Goal: Communication & Community: Answer question/provide support

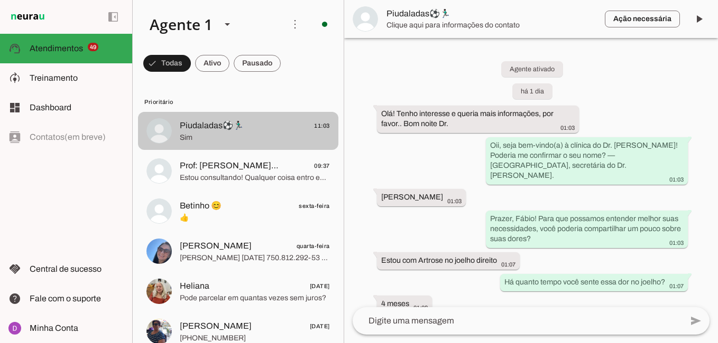
click at [250, 133] on span "Sim" at bounding box center [255, 138] width 150 height 11
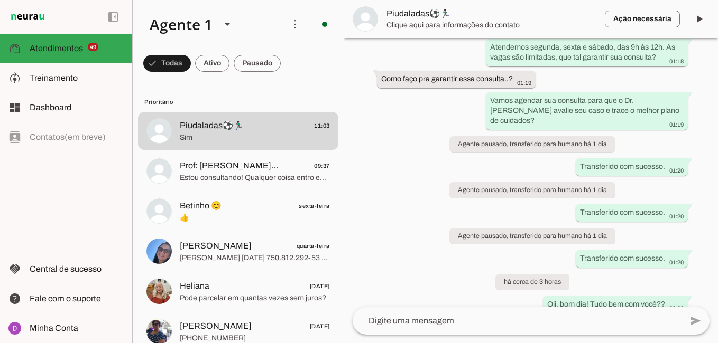
scroll to position [818, 0]
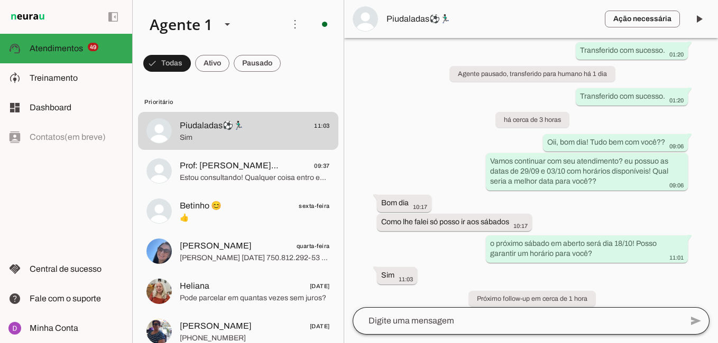
click at [423, 313] on div at bounding box center [516, 321] width 329 height 27
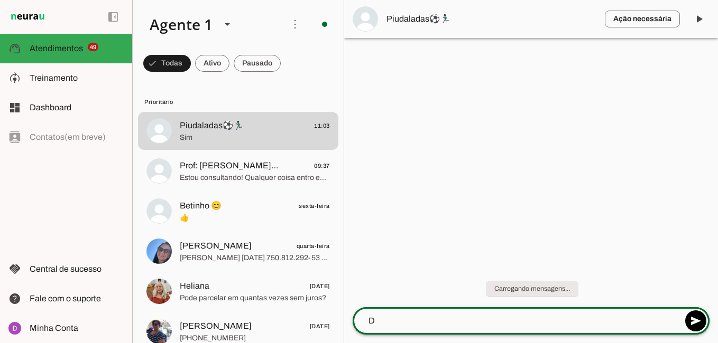
scroll to position [0, 0]
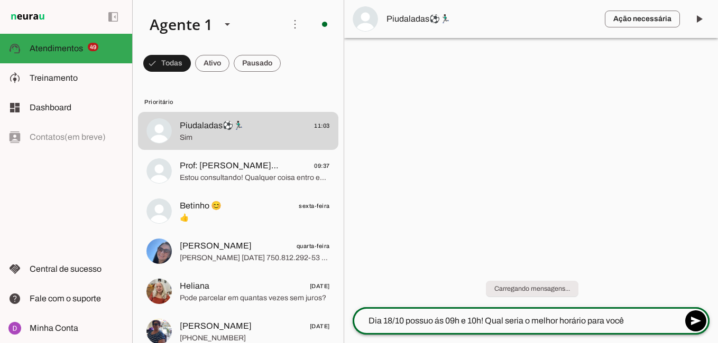
type textarea "Dia 18/10 possuo ás 09h e 10h! Qual seria o melhor horário para você?"
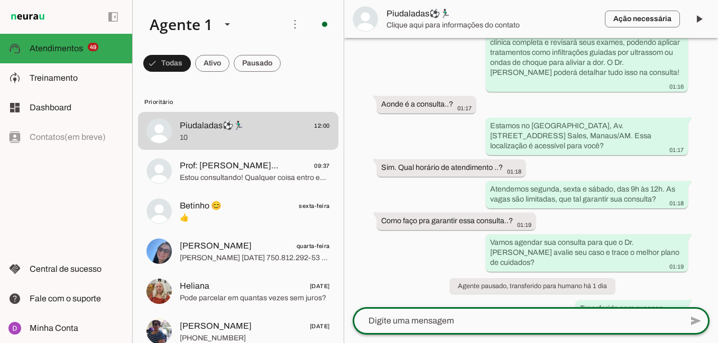
scroll to position [871, 0]
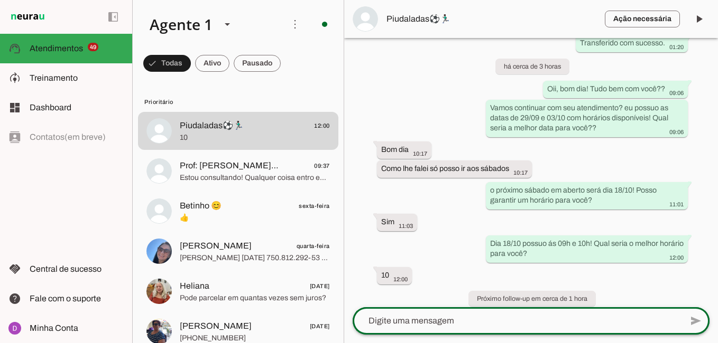
click at [403, 313] on div at bounding box center [516, 321] width 329 height 27
click at [442, 325] on textarea at bounding box center [516, 321] width 329 height 13
paste textarea "Perfeito! Agora, para agilizar um pouco o atendimento hoje e finalizarmos seu a…"
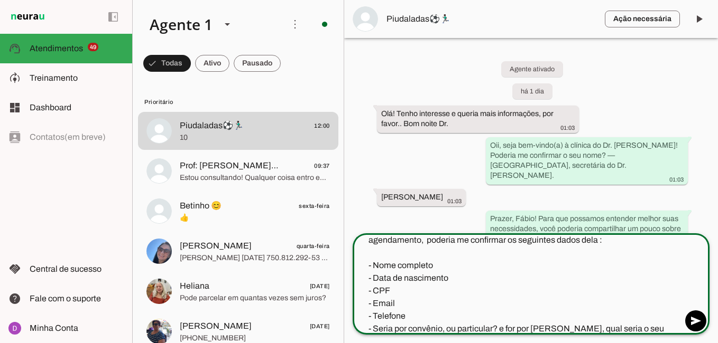
scroll to position [13, 0]
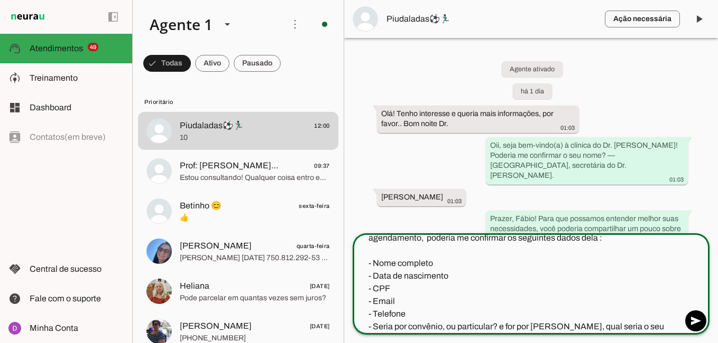
drag, startPoint x: 369, startPoint y: 327, endPoint x: 672, endPoint y: 327, distance: 303.3
click at [672, 327] on textarea "Perfeito! Agora, para agilizar um pouco o atendimento hoje e finalizarmos seu a…" at bounding box center [516, 282] width 329 height 101
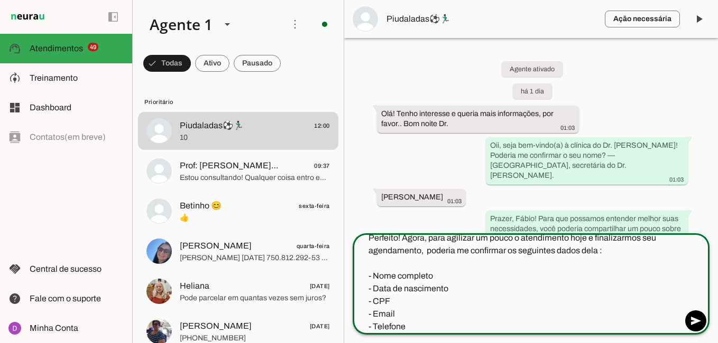
scroll to position [0, 0]
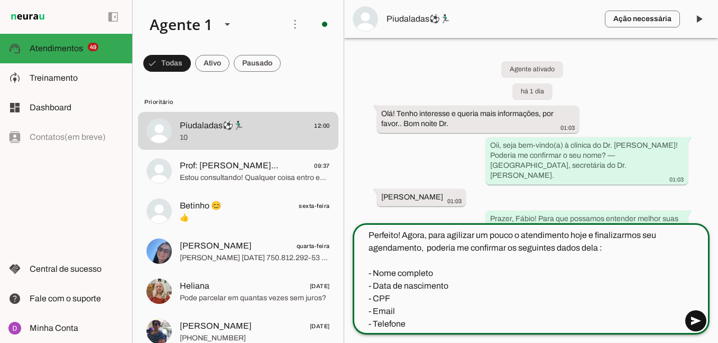
type textarea "Perfeito! Agora, para agilizar um pouco o atendimento hoje e finalizarmos seu a…"
type md-outlined-text-field "Perfeito! Agora, para agilizar um pouco o atendimento hoje e finalizarmos seu a…"
click at [687, 321] on span at bounding box center [695, 321] width 25 height 25
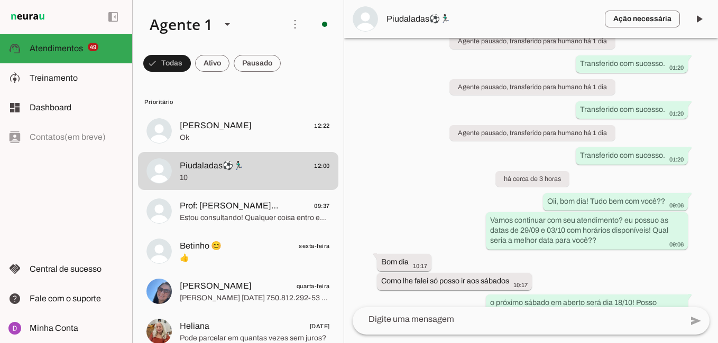
scroll to position [942, 0]
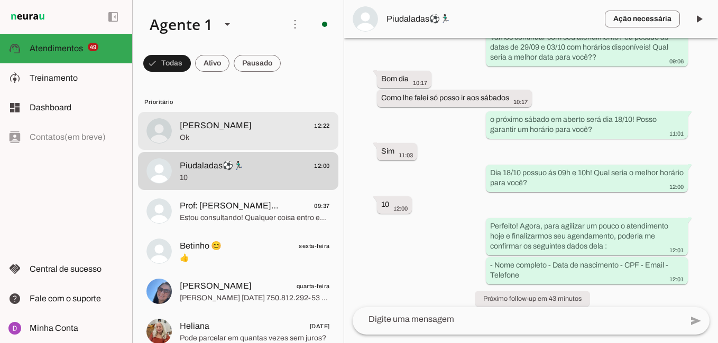
click at [192, 117] on md-item "[PERSON_NAME] 12:22 Ok" at bounding box center [238, 131] width 200 height 38
